Goal: Check status: Check status

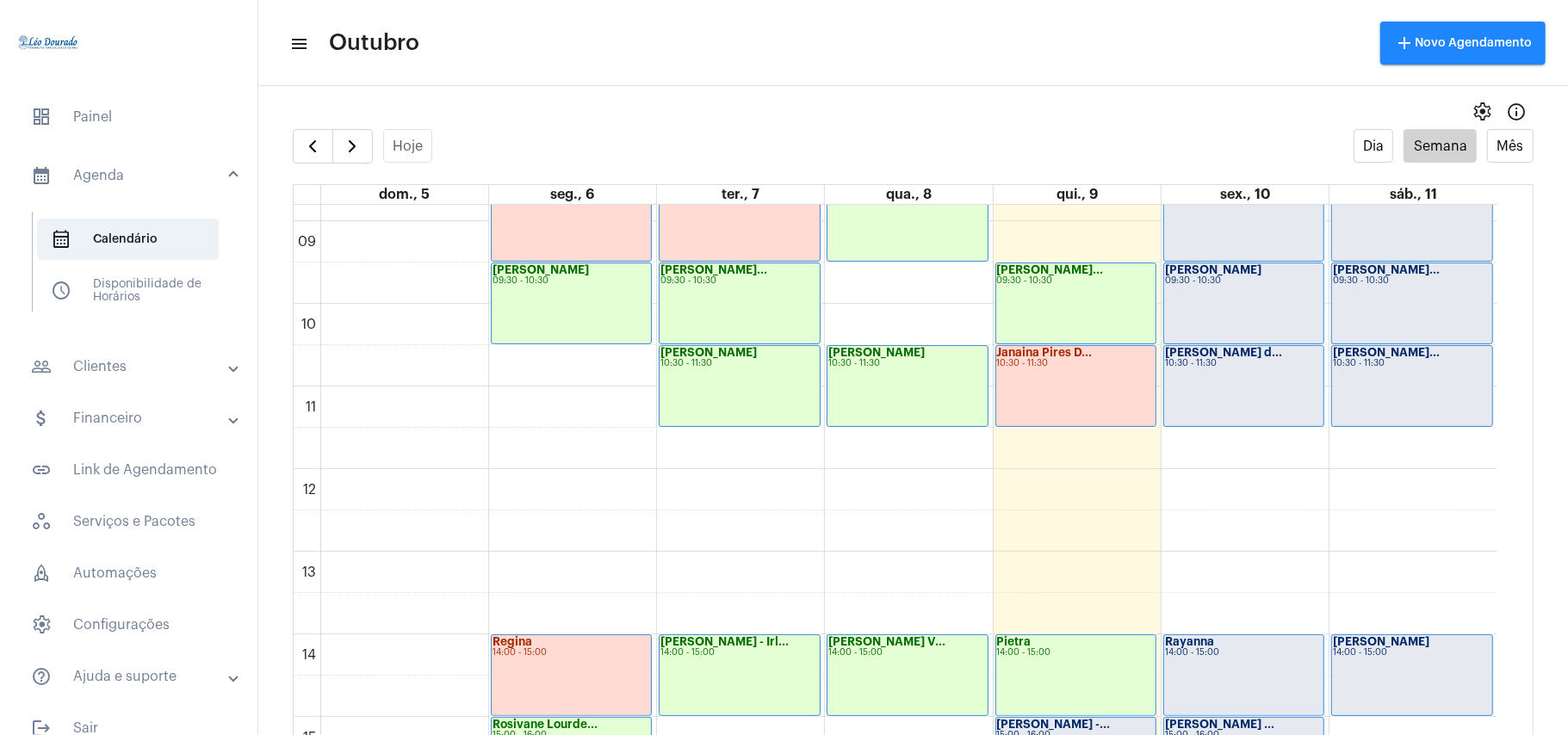
scroll to position [842, 0]
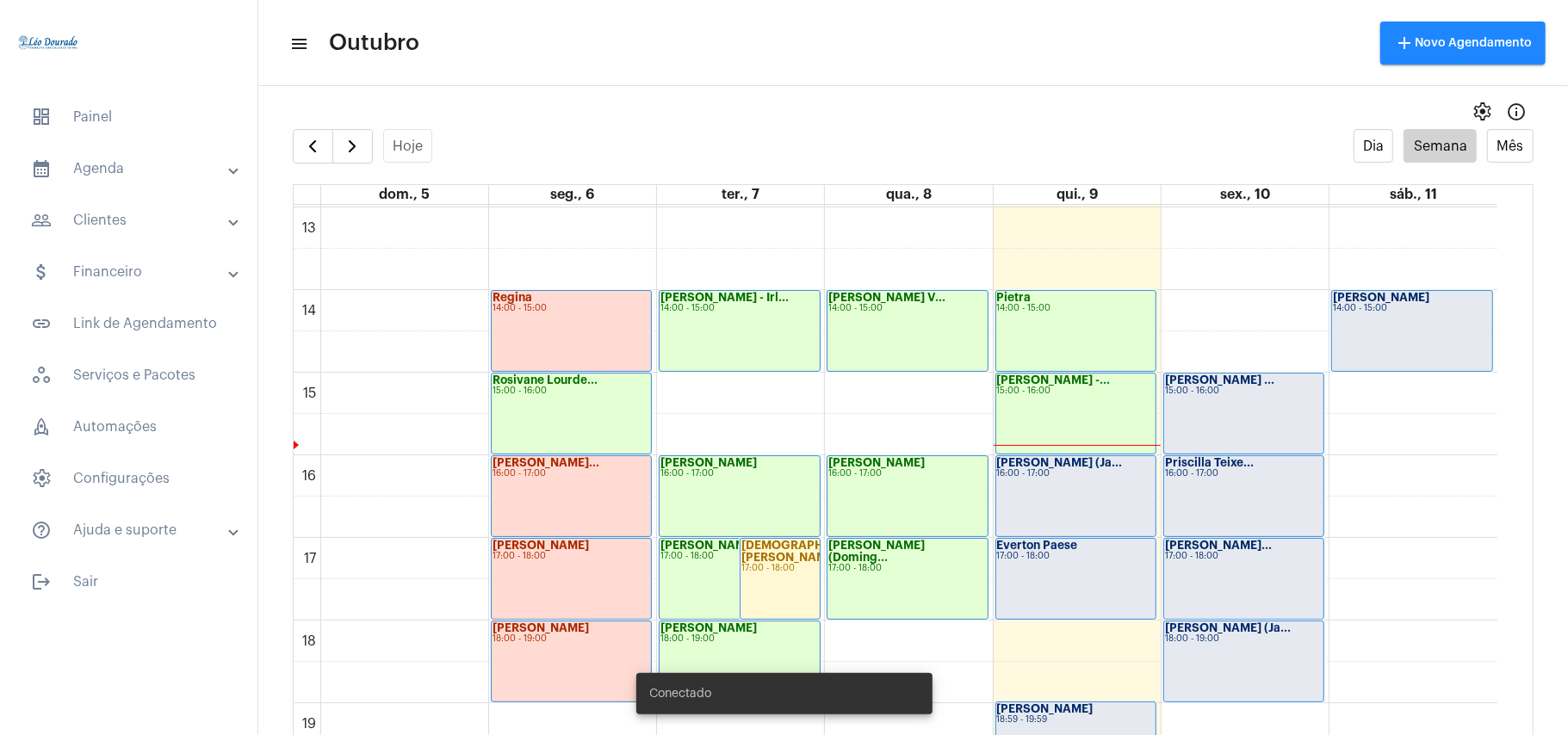
scroll to position [1186, 0]
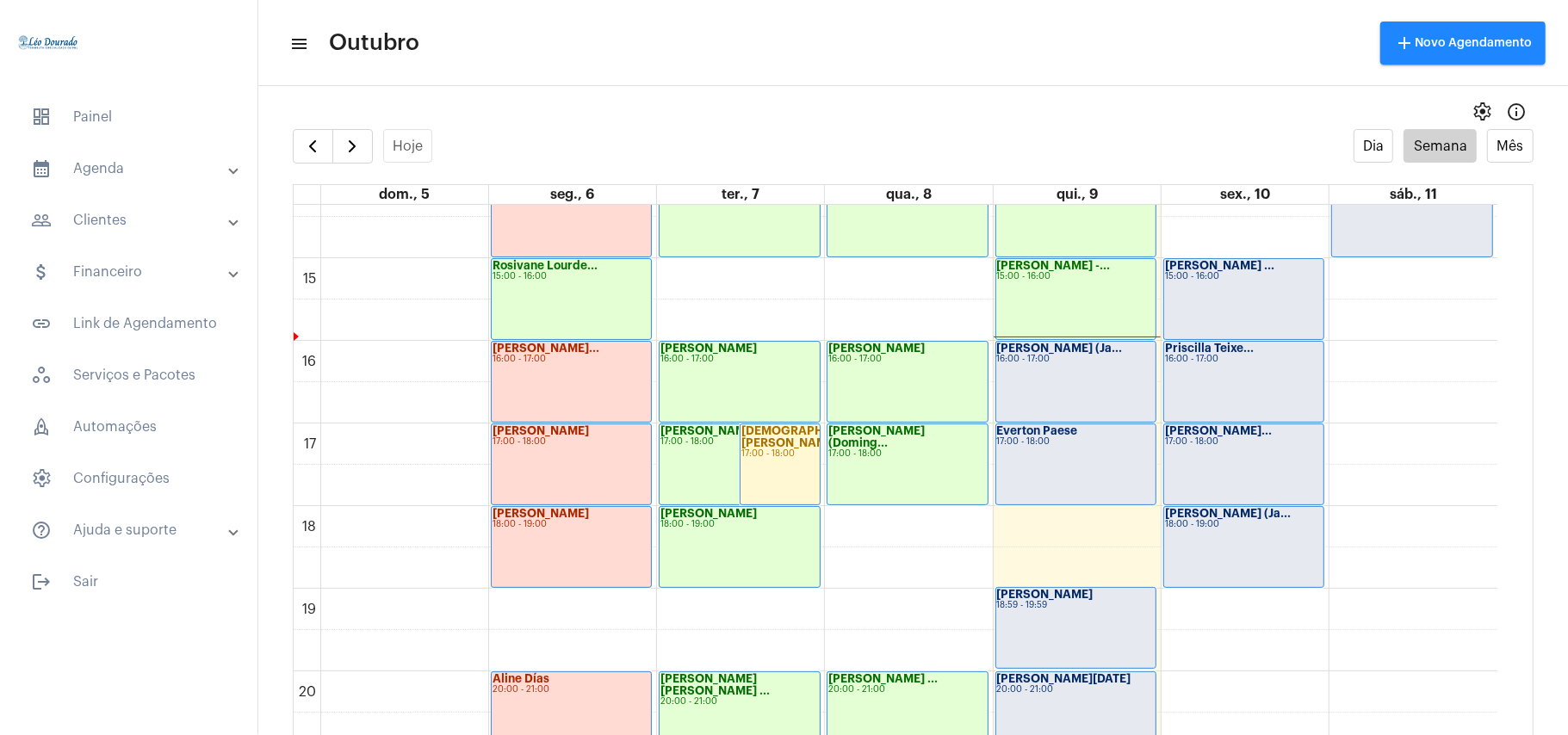
click at [1086, 372] on div "Nayara Lima (Ja... 16:00 - 17:00" at bounding box center [1075, 381] width 160 height 80
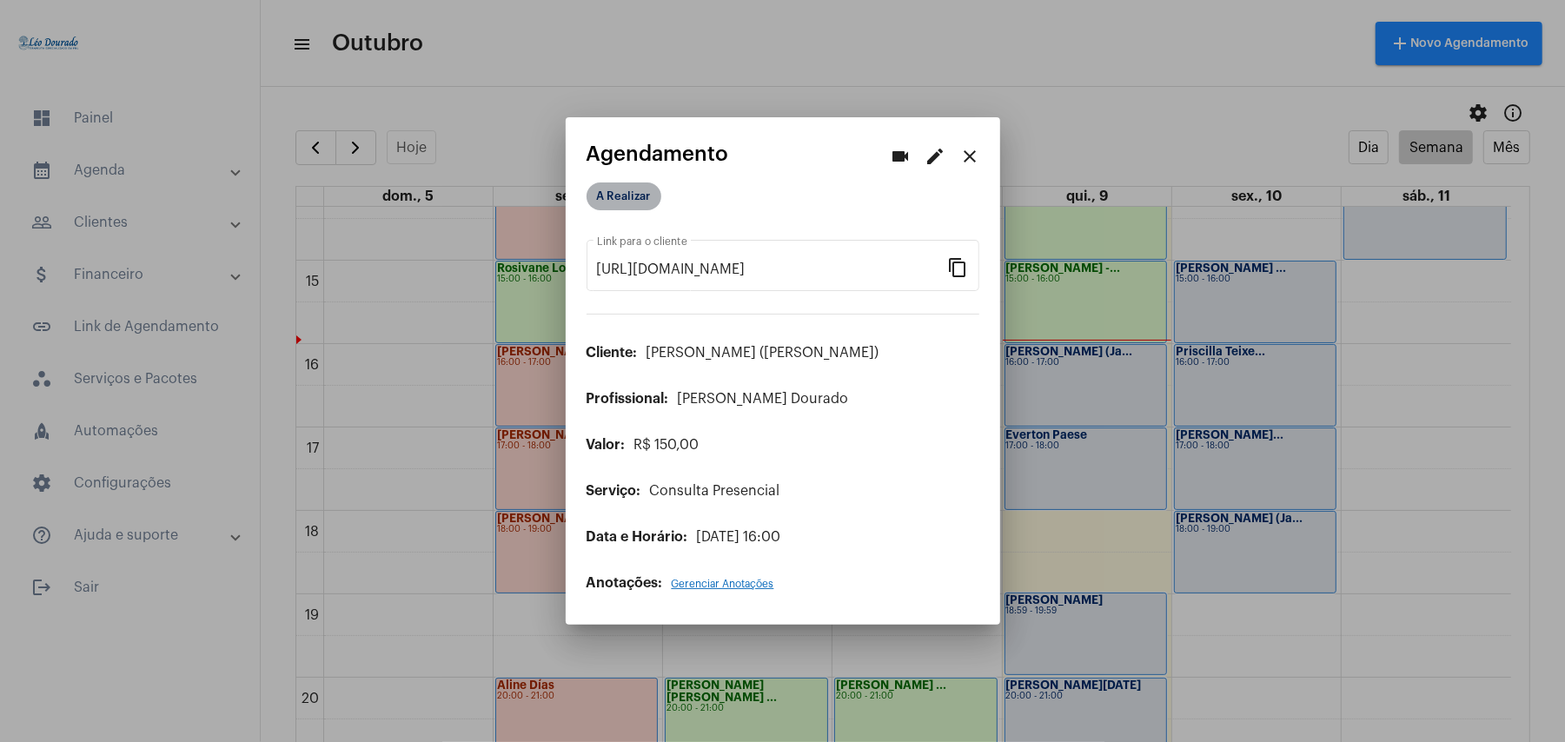
click at [615, 206] on mat-chip "A Realizar" at bounding box center [624, 196] width 75 height 28
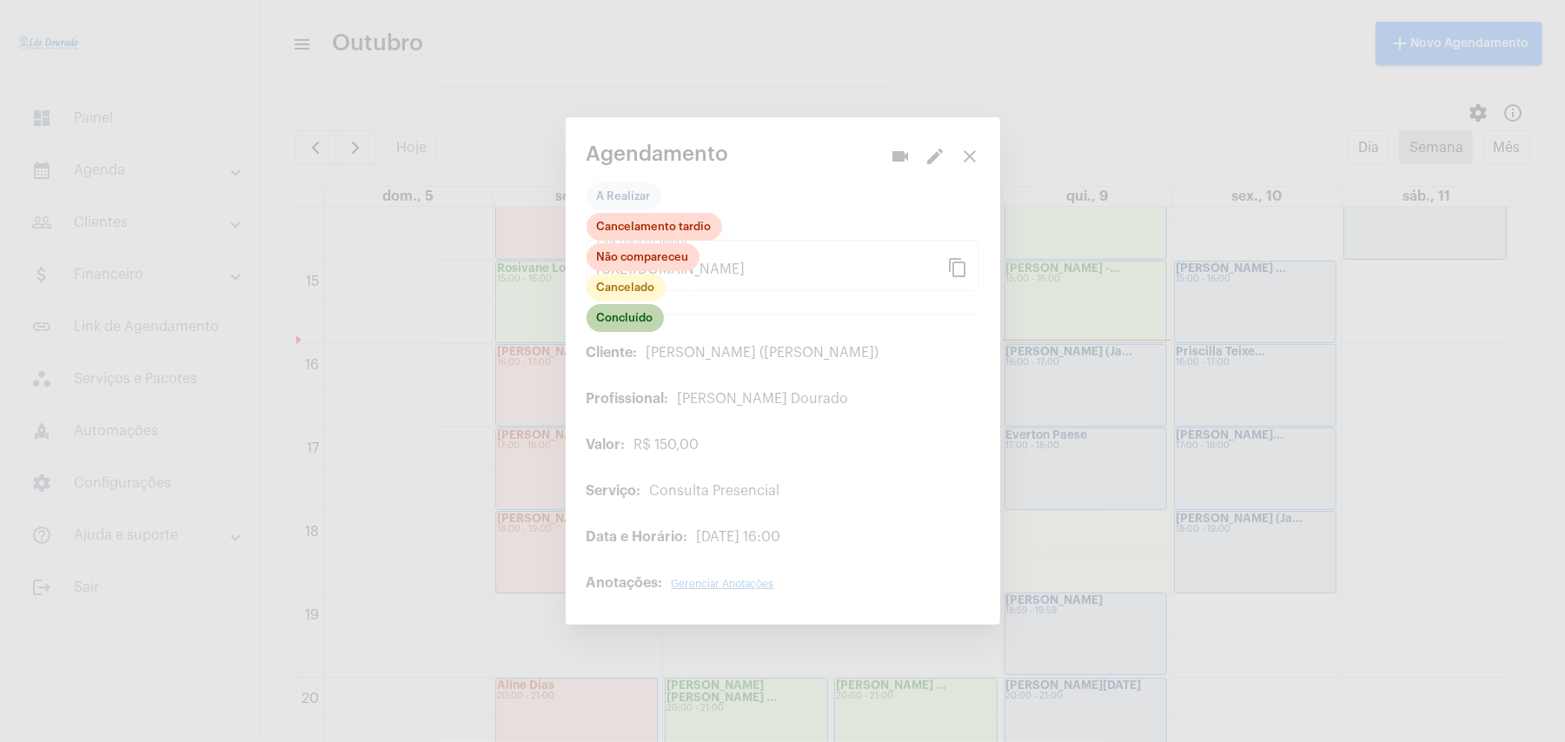
click at [613, 315] on mat-chip "Concluído" at bounding box center [625, 318] width 77 height 28
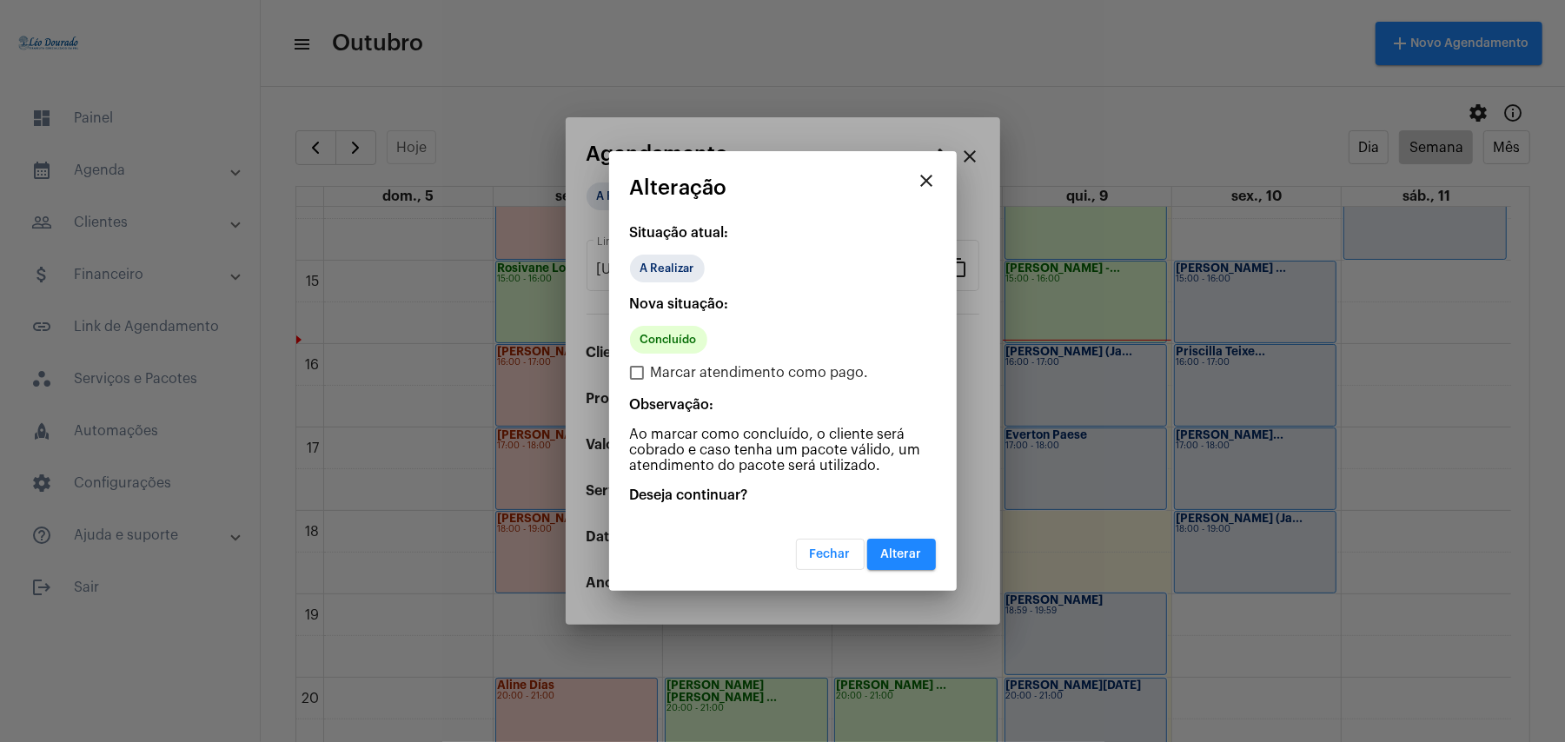
click at [651, 376] on span "Marcar atendimento como pago." at bounding box center [760, 372] width 218 height 21
click at [637, 380] on input "Marcar atendimento como pago." at bounding box center [636, 380] width 1 height 1
checkbox input "true"
click at [909, 548] on span "Alterar" at bounding box center [901, 554] width 41 height 12
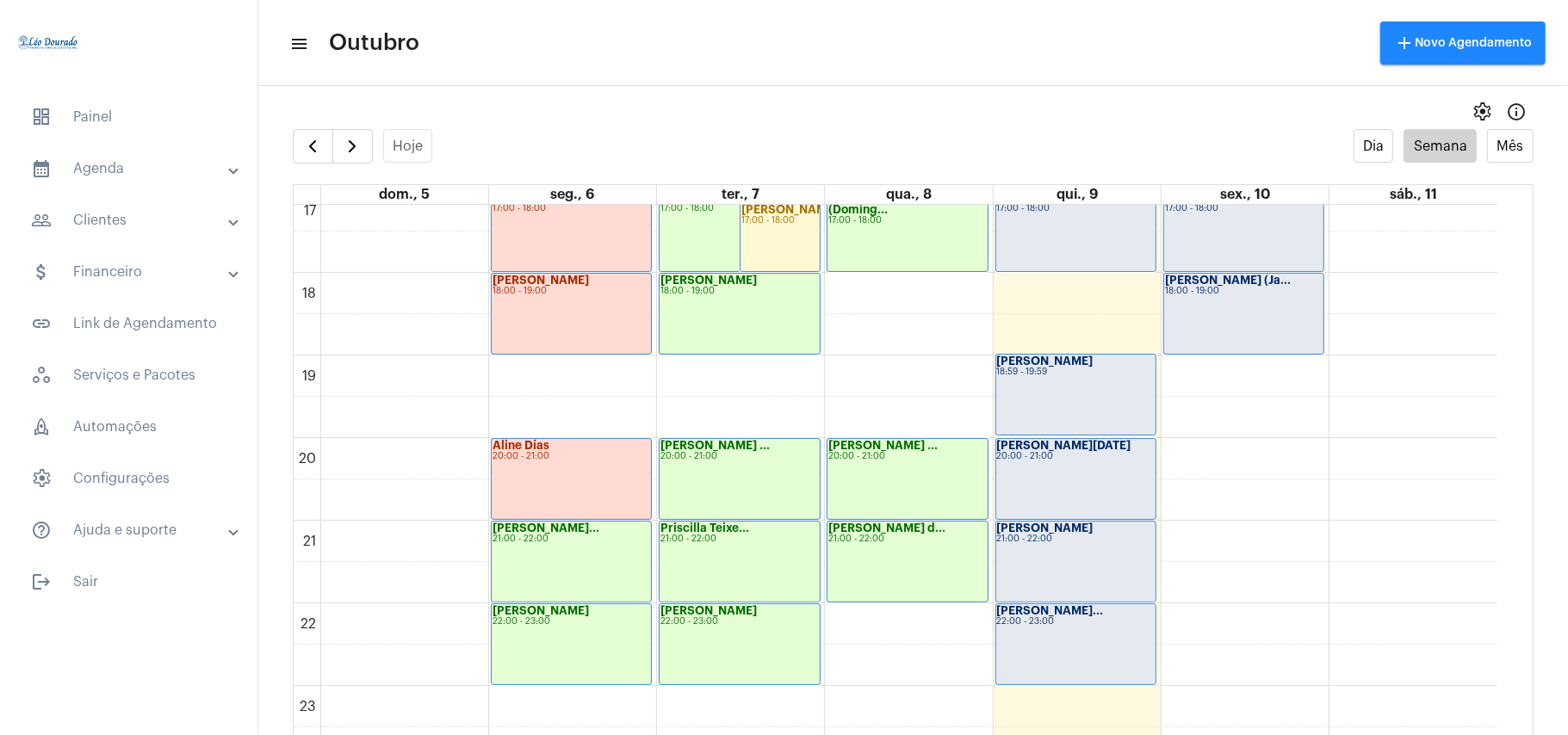
scroll to position [1190, 0]
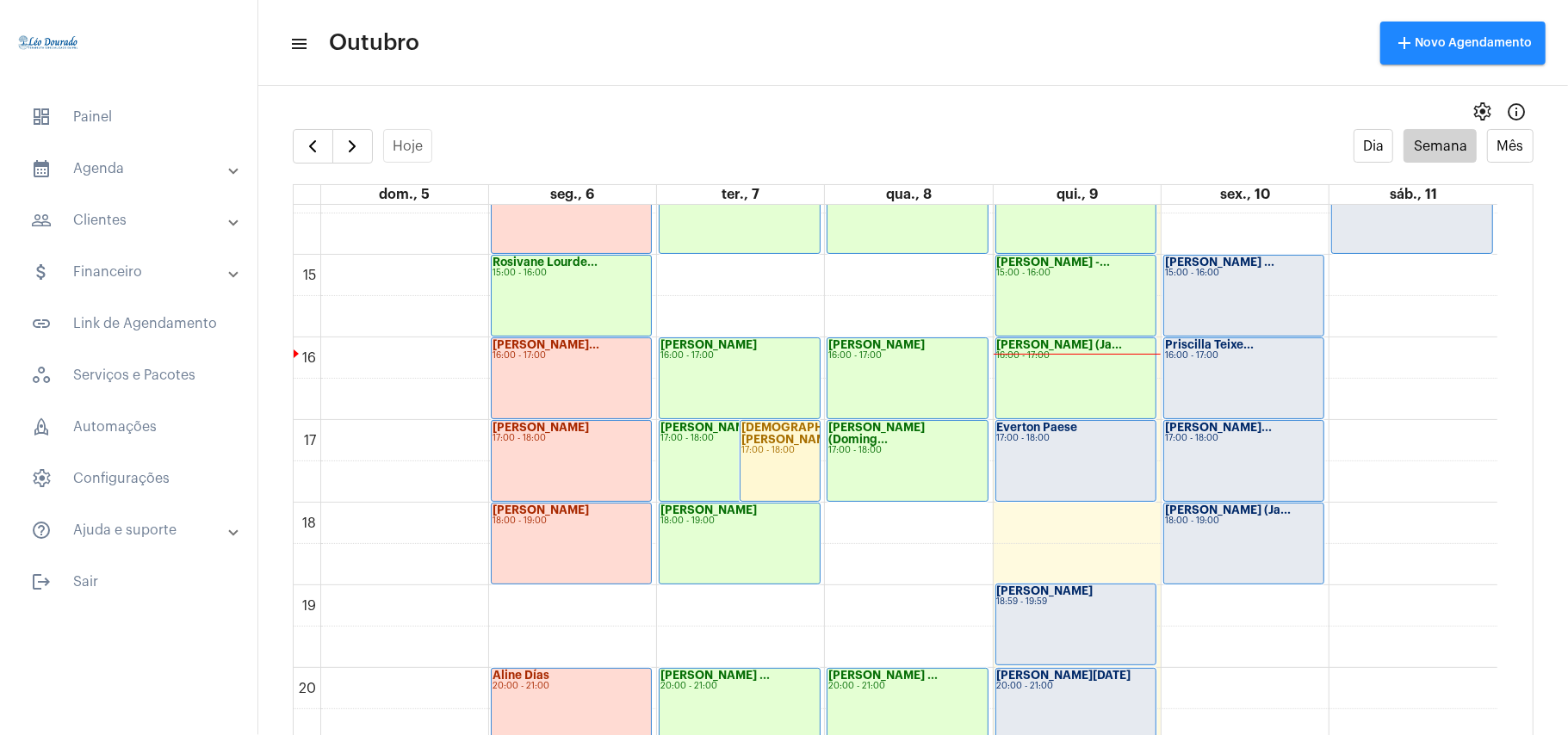
click at [1103, 485] on div "Everton Paese 17:00 - 18:00" at bounding box center [1075, 461] width 160 height 80
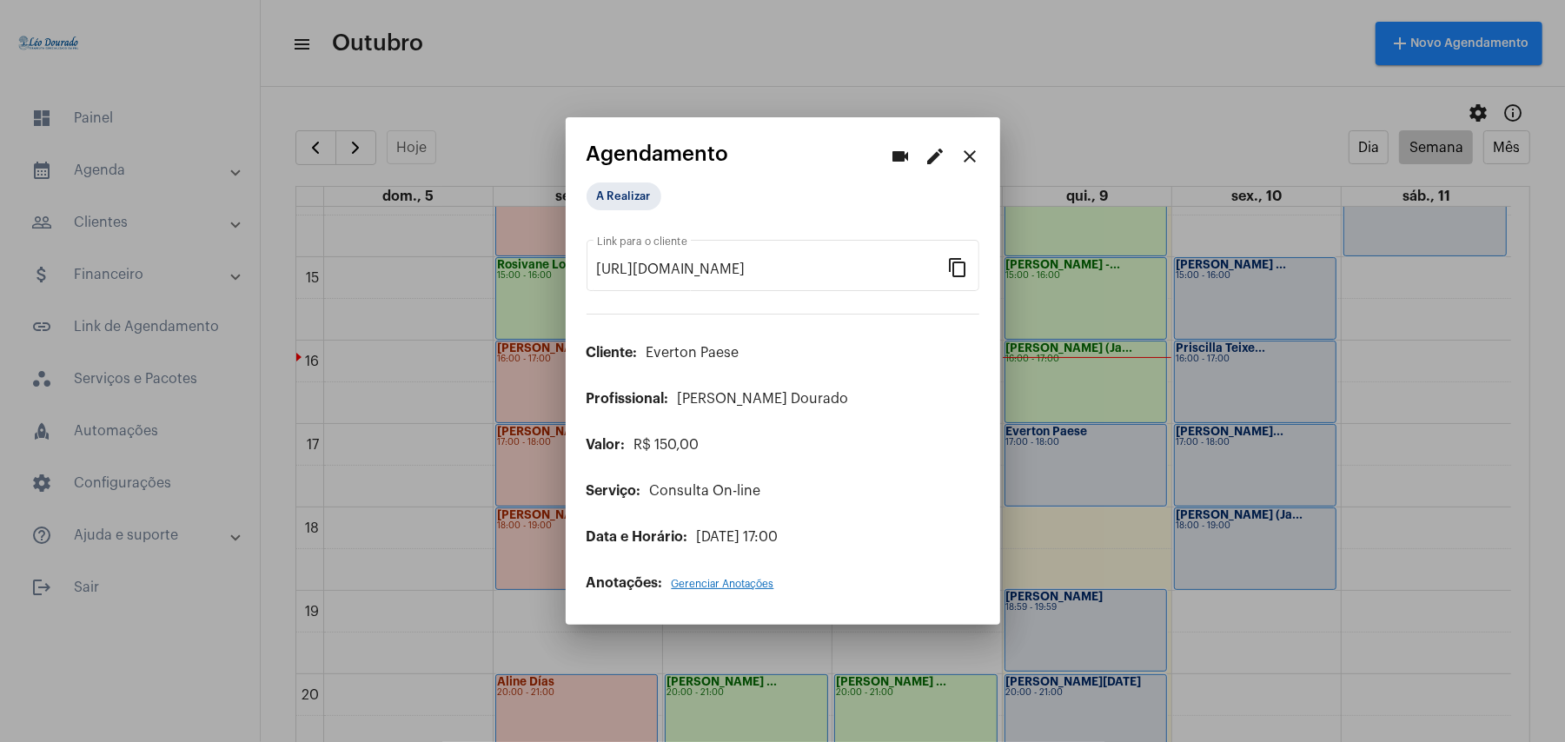
click at [968, 157] on mat-icon "close" at bounding box center [970, 156] width 21 height 21
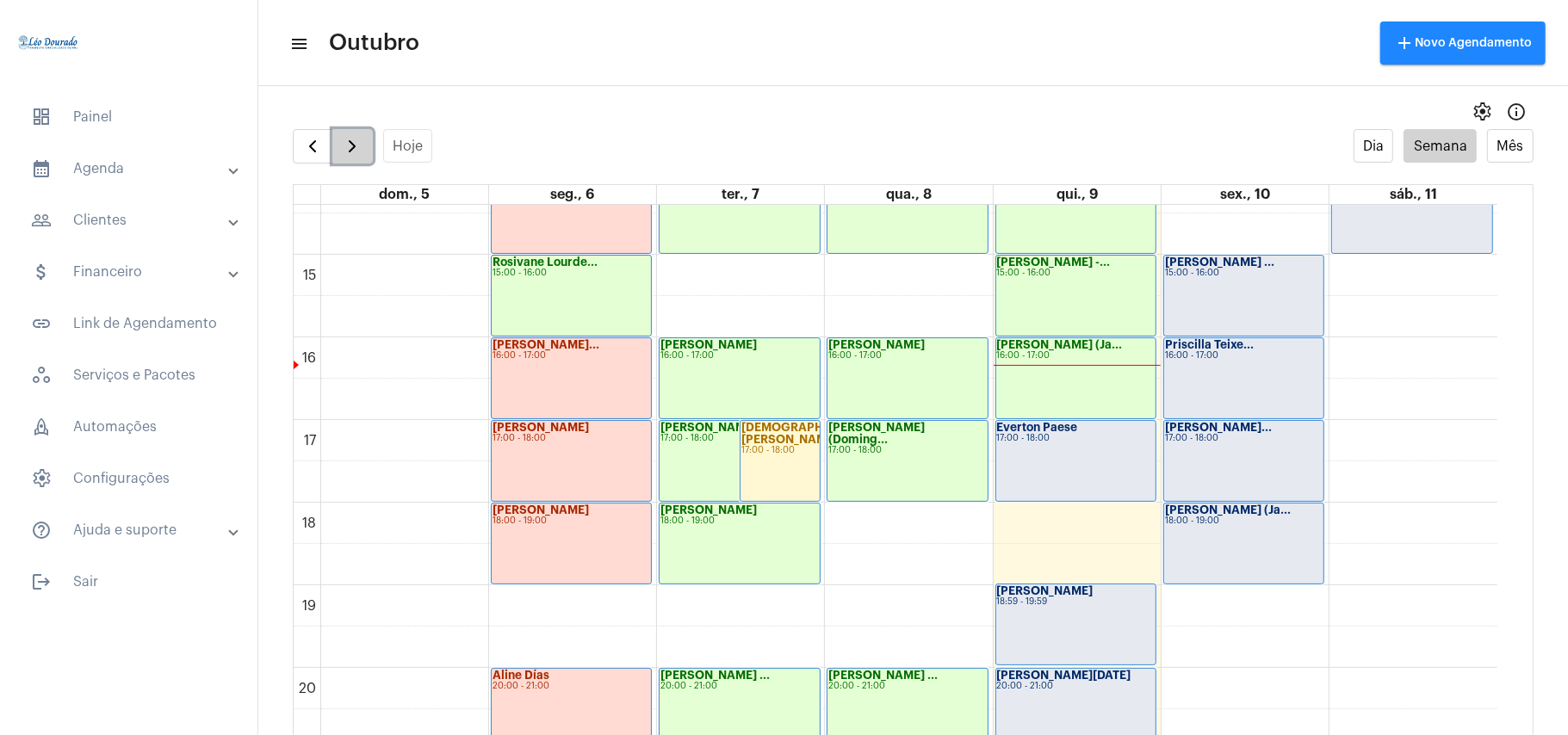
click at [355, 143] on span "button" at bounding box center [352, 146] width 21 height 21
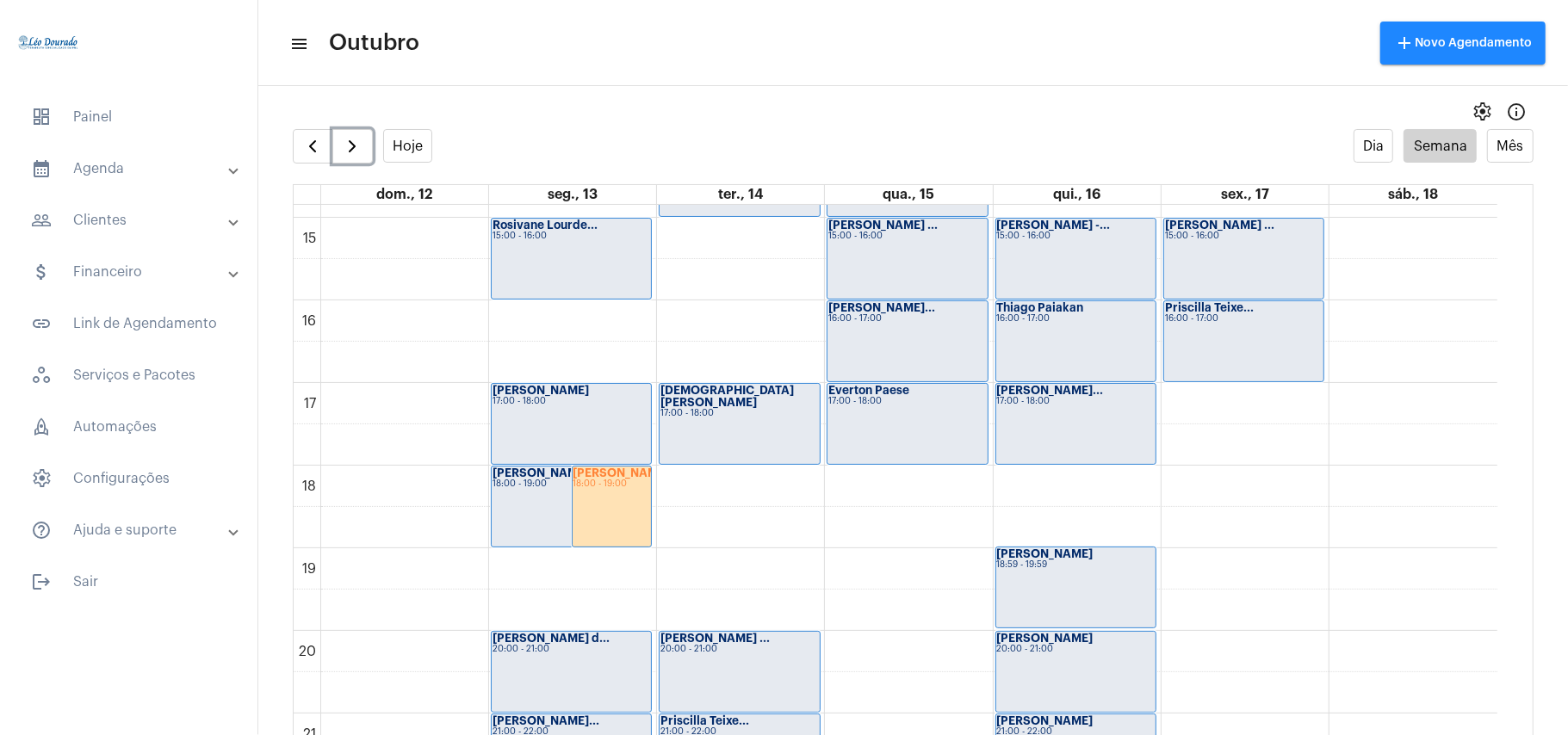
scroll to position [1186, 0]
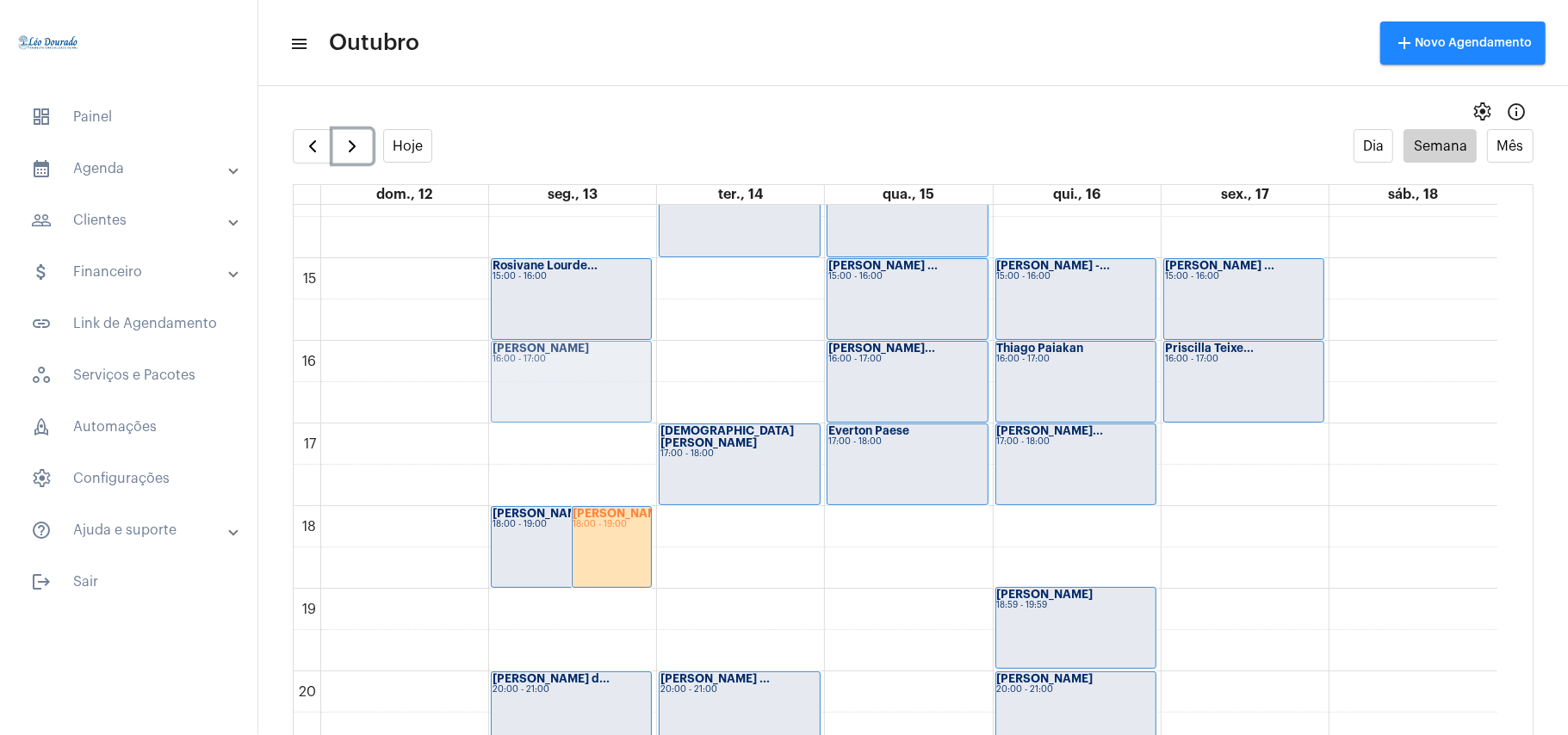
drag, startPoint x: 562, startPoint y: 458, endPoint x: 573, endPoint y: 365, distance: 93.6
click at [573, 365] on div "Anna Carolina 18:00 - 19:00 Cristina 18:00 - 19:00 Isabelle Chaves... 08:30 - 0…" at bounding box center [573, 10] width 168 height 1983
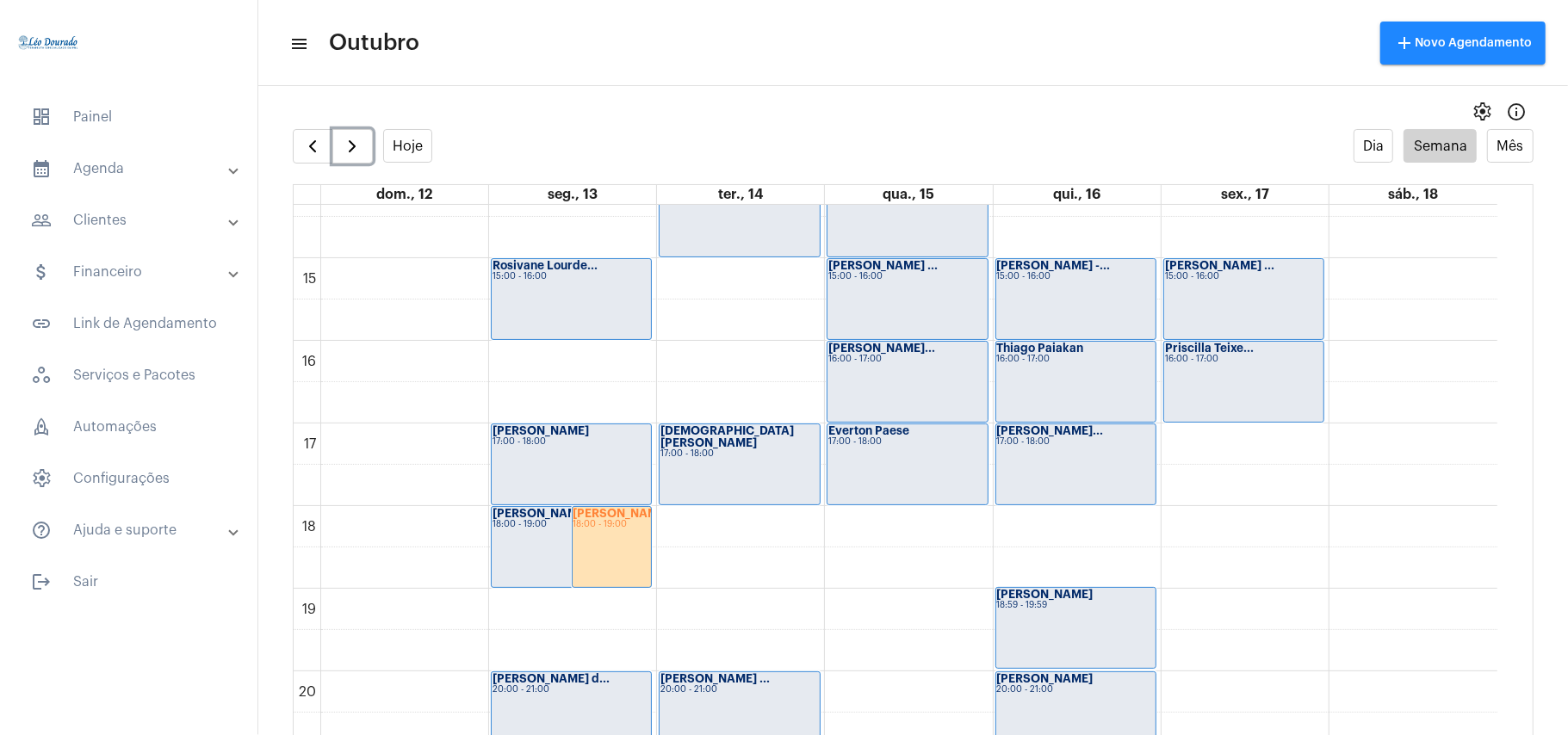
click at [604, 559] on div "Cristina 18:00 - 19:00" at bounding box center [613, 547] width 79 height 80
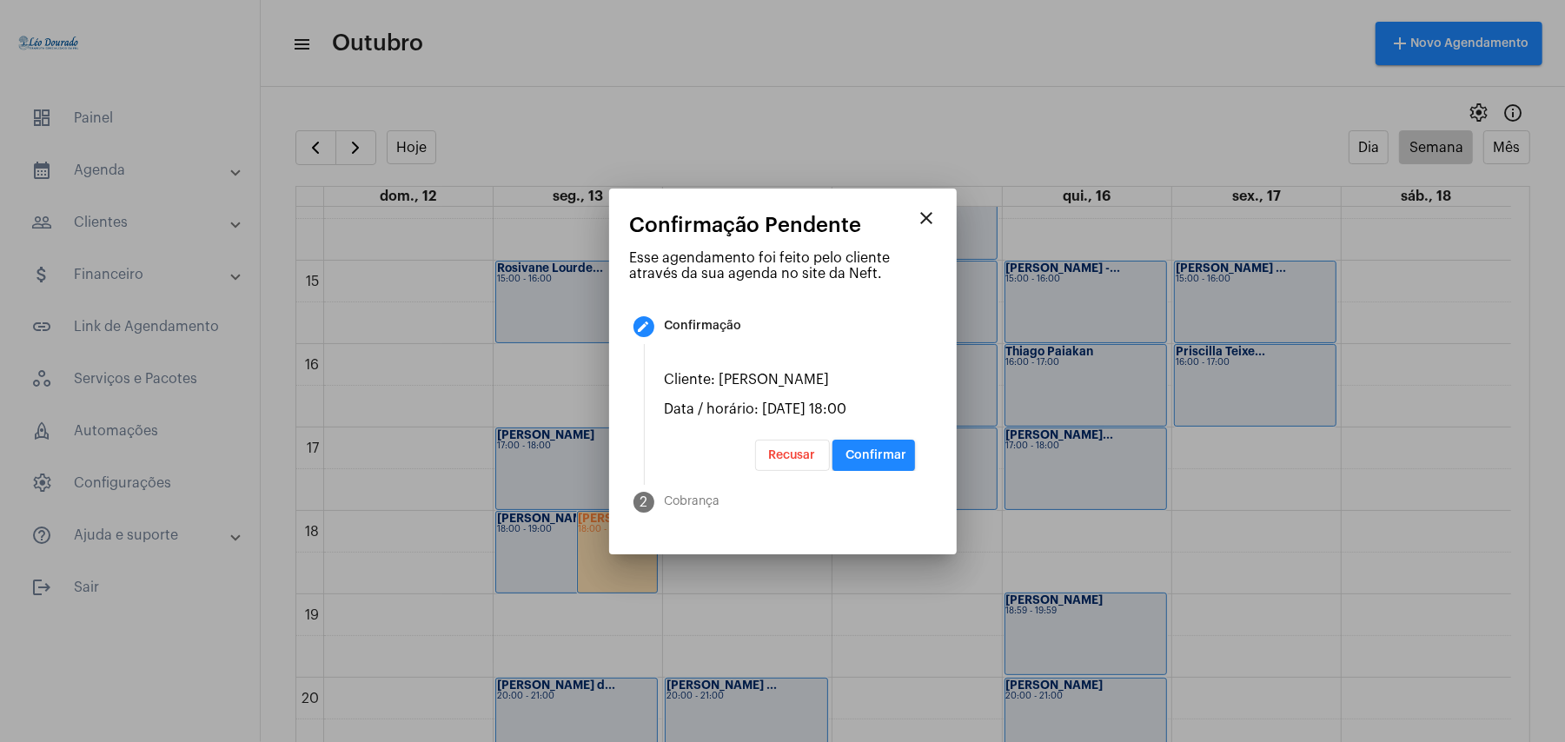
click at [926, 220] on mat-icon "close" at bounding box center [927, 218] width 21 height 21
